Goal: Task Accomplishment & Management: Use online tool/utility

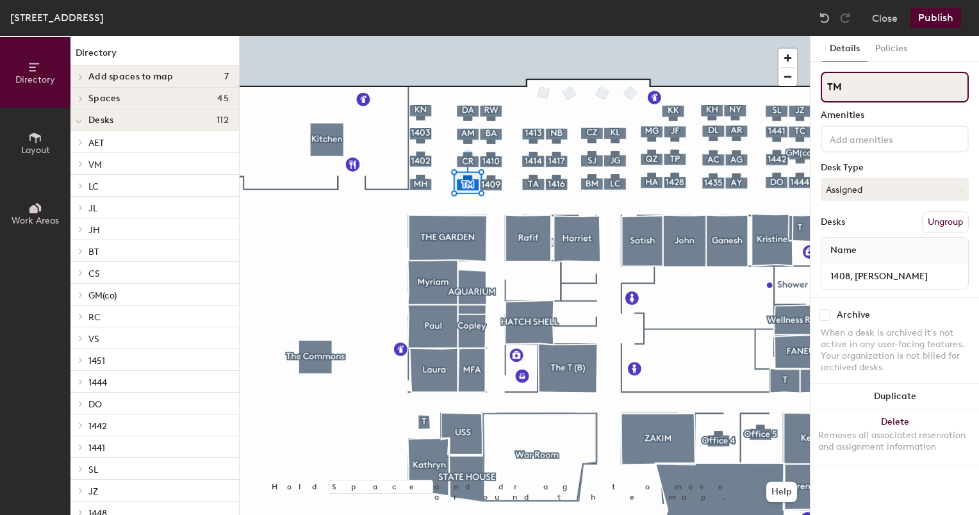
click at [832, 90] on input "TM" at bounding box center [895, 87] width 148 height 31
type input "[PERSON_NAME]"
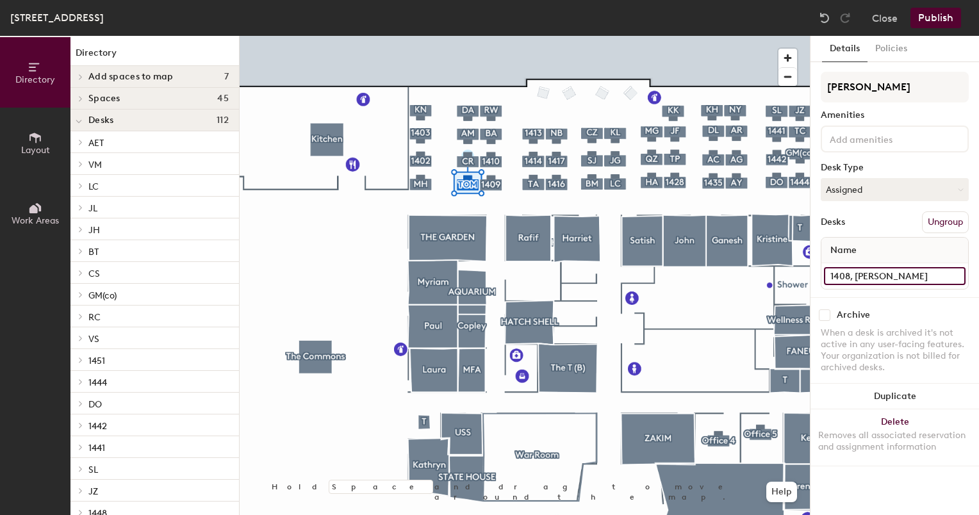
type input "1408, [PERSON_NAME]"
click at [947, 12] on button "Publish" at bounding box center [936, 18] width 51 height 21
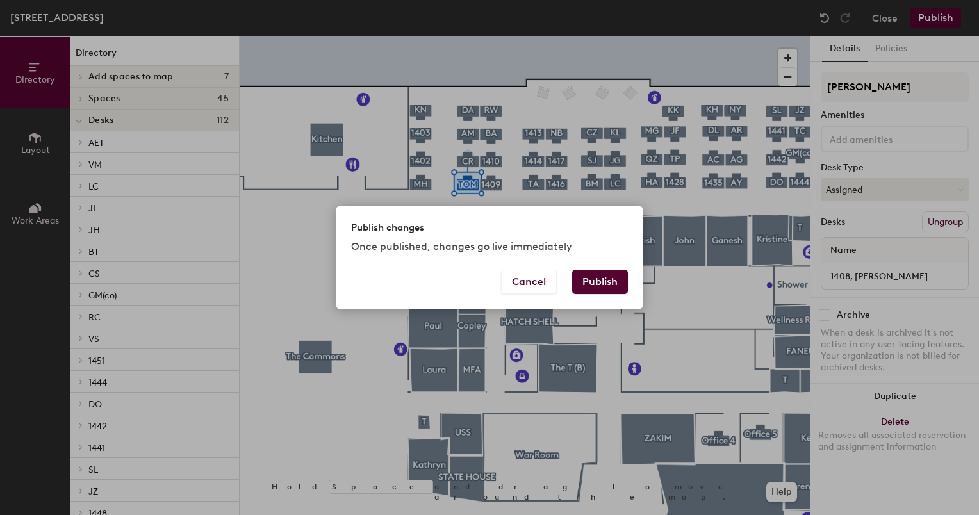
click at [599, 285] on button "Publish" at bounding box center [600, 282] width 56 height 24
